Goal: Check status: Check status

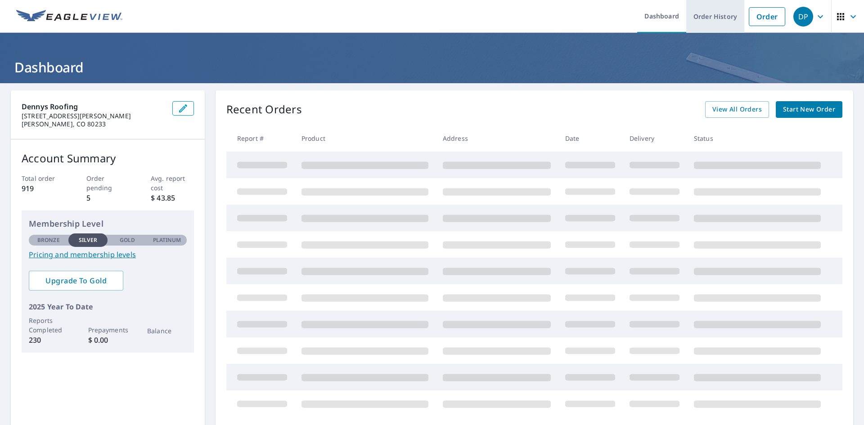
click at [705, 25] on link "Order History" at bounding box center [715, 16] width 58 height 33
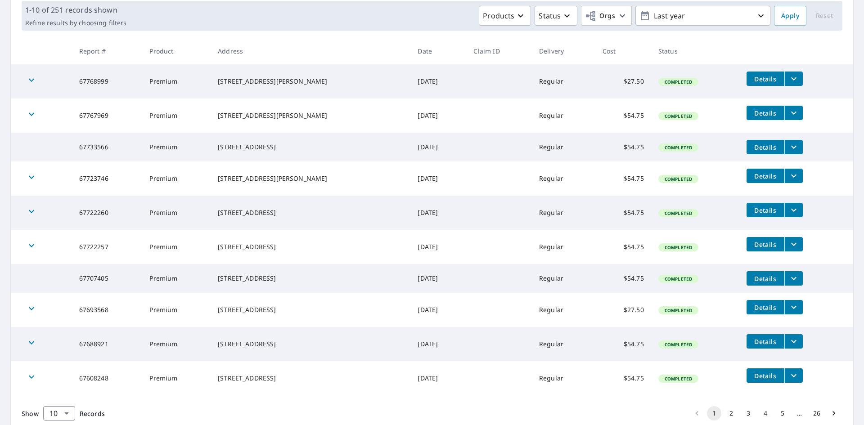
scroll to position [179, 0]
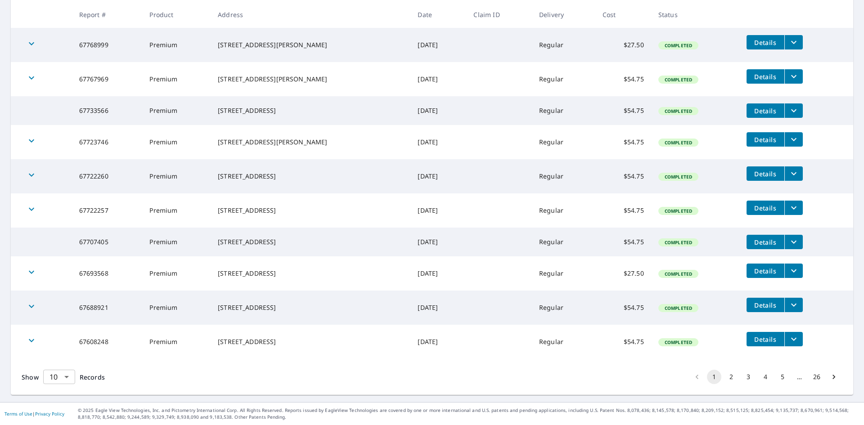
click at [68, 378] on body "DP DP Dashboard Order History Order DP Dashboard / Order History Order History …" at bounding box center [432, 212] width 864 height 425
click at [58, 402] on li "100" at bounding box center [59, 406] width 32 height 16
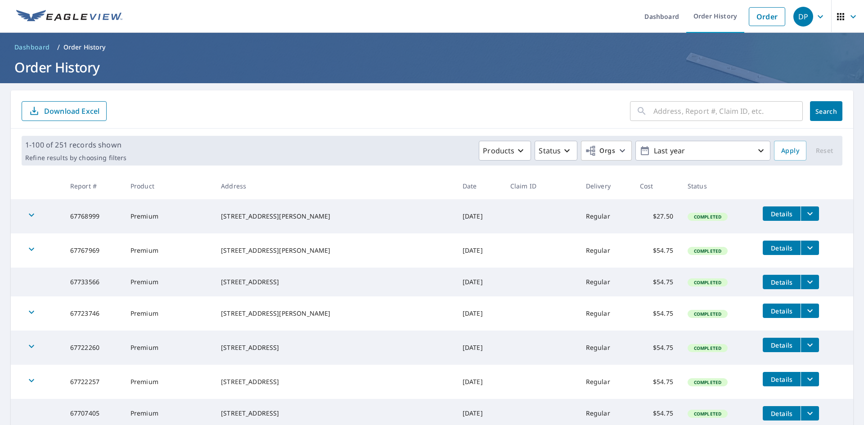
click at [662, 115] on input "text" at bounding box center [728, 111] width 149 height 25
click at [692, 109] on input "text" at bounding box center [728, 111] width 149 height 25
type input "100 [PERSON_NAME]"
click button "Search" at bounding box center [826, 111] width 32 height 20
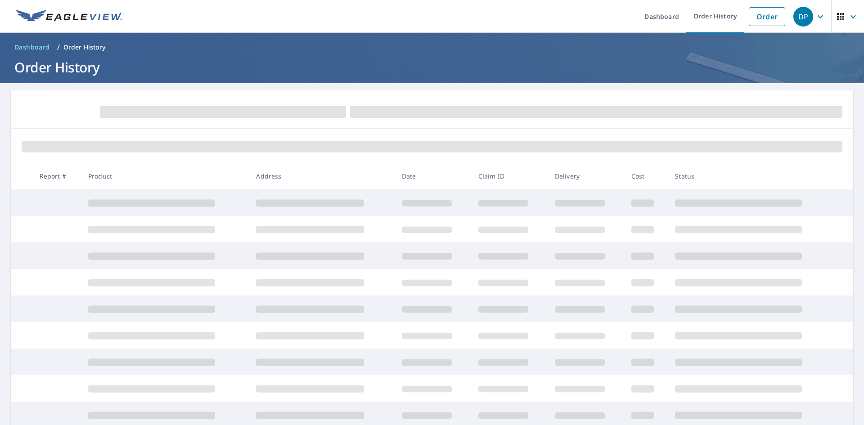
click at [454, 58] on div "Dashboard Order History Order DP Dashboard / Order History Order History Report…" at bounding box center [432, 212] width 864 height 425
click at [714, 19] on link "Order History" at bounding box center [715, 16] width 58 height 33
click at [660, 21] on link "Dashboard" at bounding box center [661, 16] width 49 height 33
click at [32, 48] on span "Dashboard" at bounding box center [32, 47] width 36 height 9
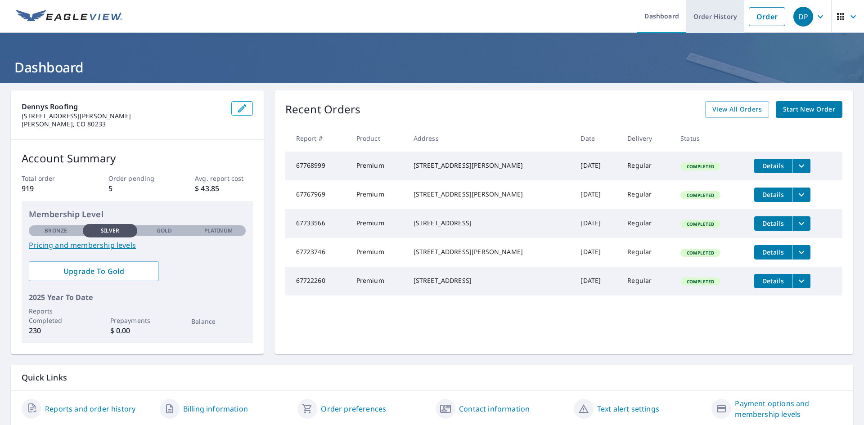
click at [712, 21] on link "Order History" at bounding box center [715, 16] width 58 height 33
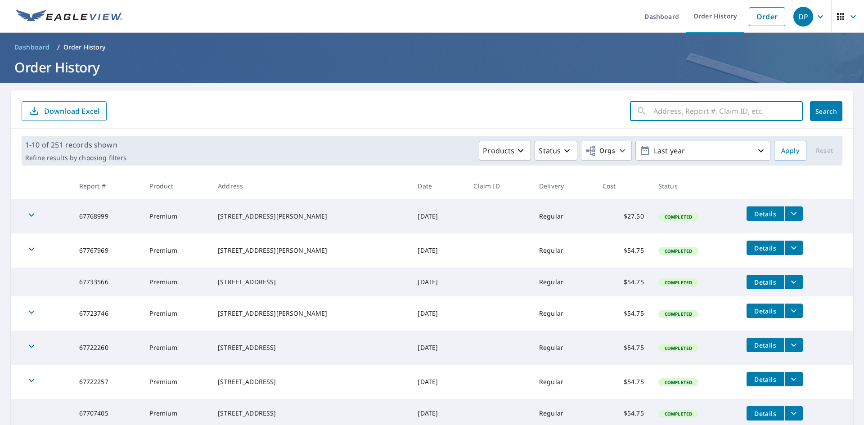
paste input "66519991"
type input "66519991"
click at [821, 113] on span "Search" at bounding box center [826, 111] width 18 height 9
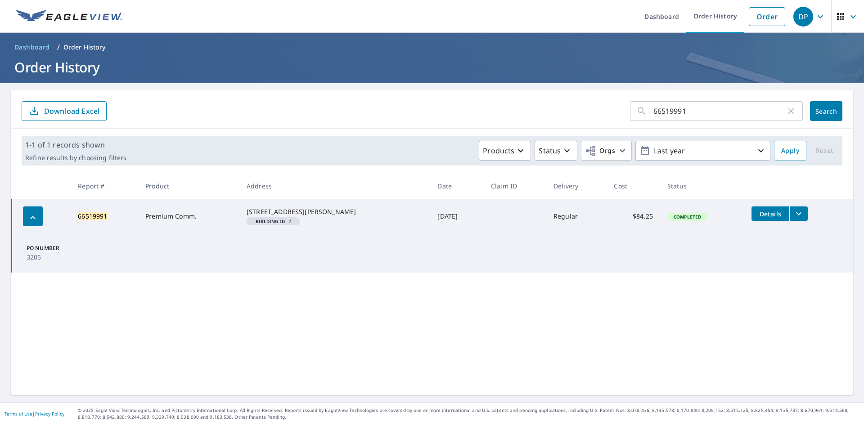
click at [694, 113] on input "66519991" at bounding box center [720, 111] width 132 height 25
type input "6"
paste input "66502914"
type input "66502914"
click at [817, 115] on span "Search" at bounding box center [826, 111] width 18 height 9
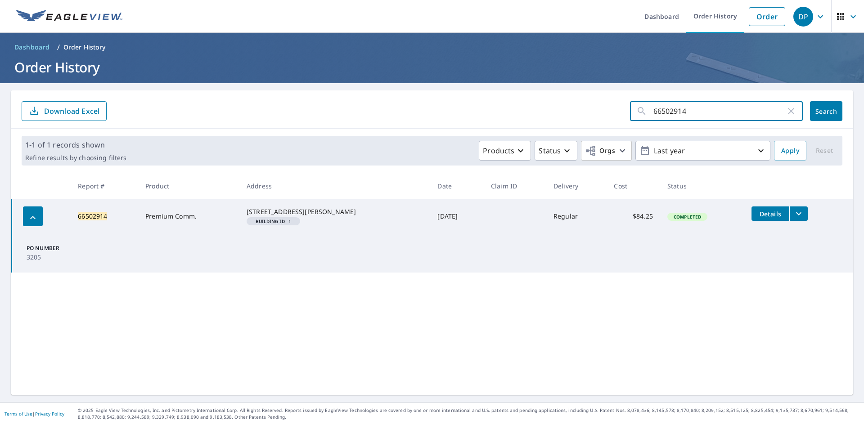
click at [722, 106] on input "66502914" at bounding box center [720, 111] width 132 height 25
type input "6"
paste input "66519992"
type input "66519992"
click at [811, 117] on button "Search" at bounding box center [826, 111] width 32 height 20
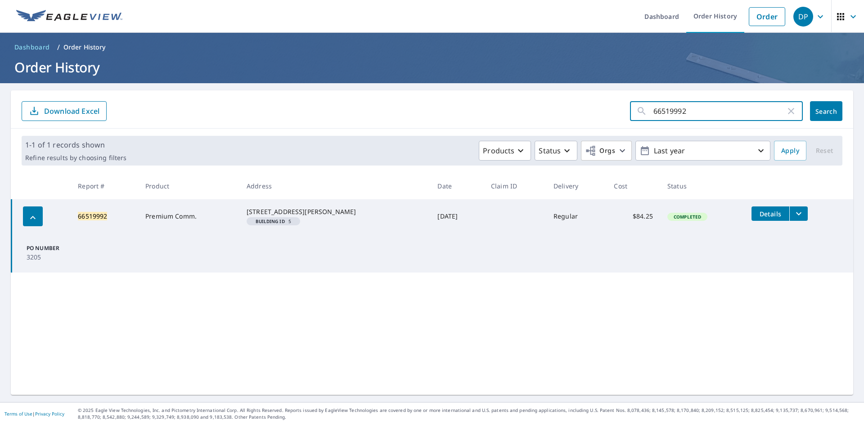
click at [704, 111] on input "66519992" at bounding box center [720, 111] width 132 height 25
click at [786, 114] on icon "button" at bounding box center [791, 111] width 11 height 11
click at [718, 113] on input "text" at bounding box center [728, 111] width 149 height 25
paste input ": 66502914"
type input ": 66502914"
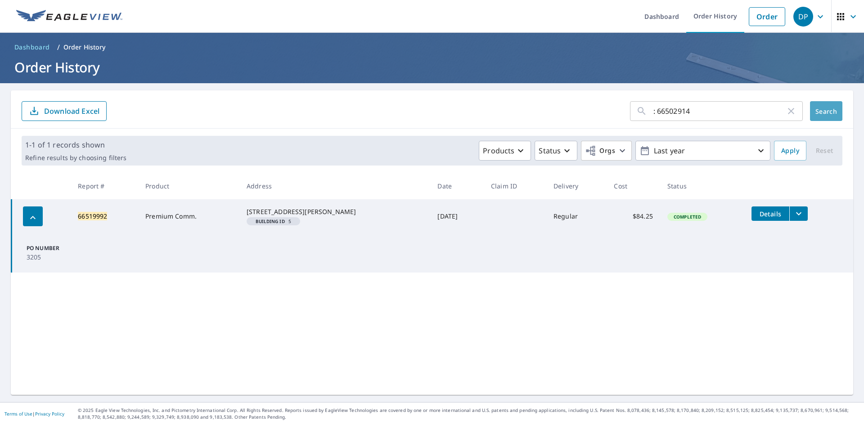
click at [823, 109] on span "Search" at bounding box center [826, 111] width 18 height 9
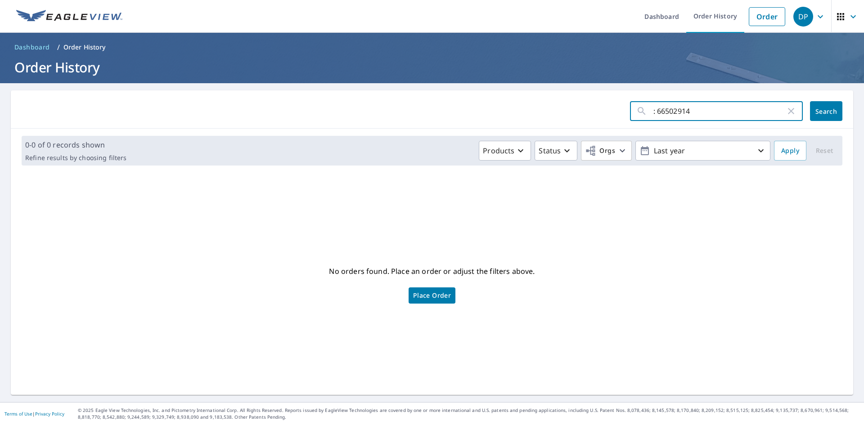
click at [654, 113] on input ": 66502914" at bounding box center [720, 111] width 132 height 25
type input "66502914"
click at [827, 112] on span "Search" at bounding box center [826, 111] width 18 height 9
